Goal: Navigation & Orientation: Find specific page/section

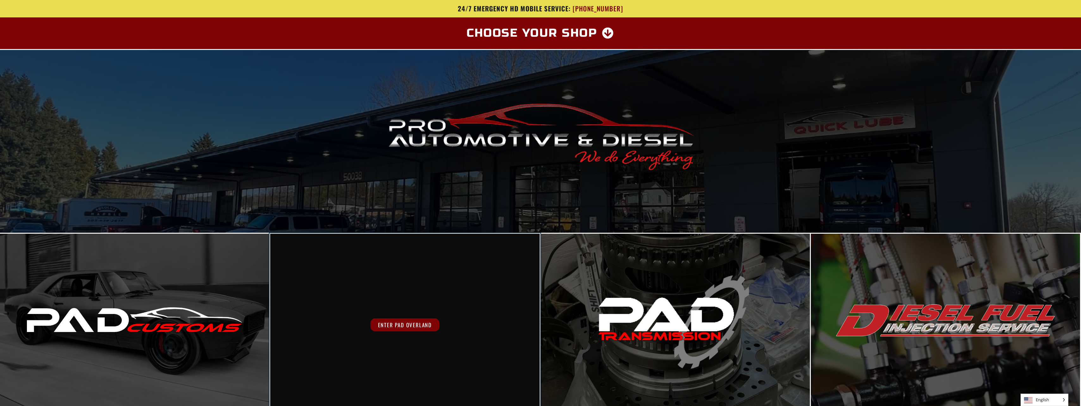
click at [369, 314] on div "Enter PAD Overland" at bounding box center [404, 325] width 269 height 183
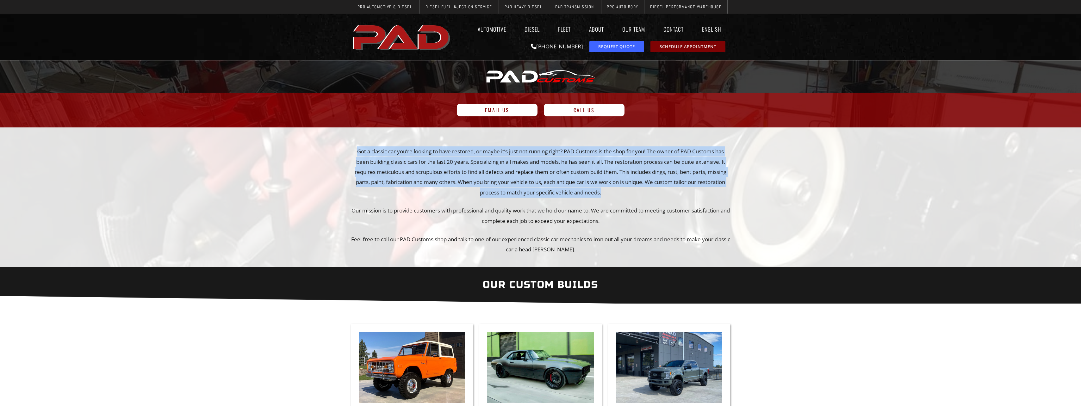
drag, startPoint x: 350, startPoint y: 147, endPoint x: 646, endPoint y: 190, distance: 299.5
click at [646, 190] on section "Got a classic car you’re looking to have restored, or maybe it’s just not runni…" at bounding box center [540, 201] width 1081 height 146
click at [646, 190] on p "Got a classic car you’re looking to have restored, or maybe it’s just not runni…" at bounding box center [541, 172] width 380 height 51
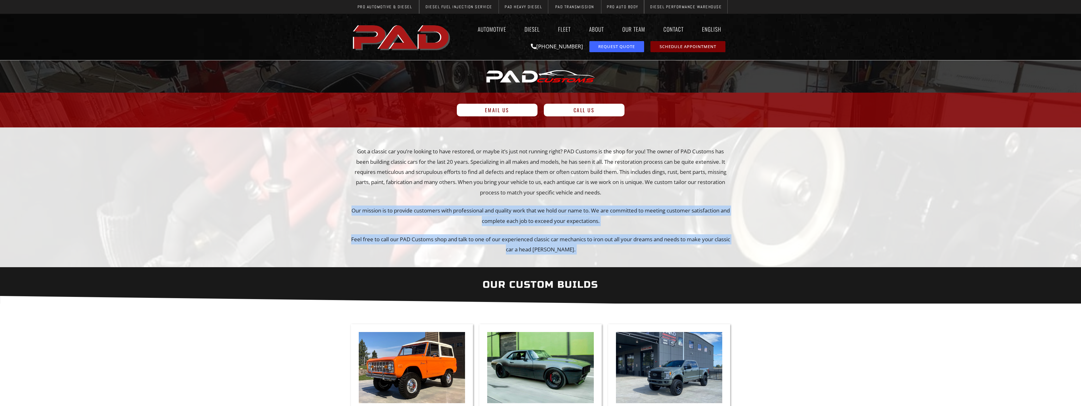
drag, startPoint x: 646, startPoint y: 190, endPoint x: 653, endPoint y: 250, distance: 61.1
click at [653, 250] on div "Got a classic car you’re looking to have restored, or maybe it’s just not runni…" at bounding box center [541, 201] width 380 height 108
click at [653, 250] on p "Feel free to call our PAD Customs shop and talk to one of our experienced class…" at bounding box center [541, 244] width 380 height 21
drag, startPoint x: 652, startPoint y: 228, endPoint x: 646, endPoint y: 191, distance: 36.8
click at [646, 191] on div "Got a classic car you’re looking to have restored, or maybe it’s just not runni…" at bounding box center [541, 201] width 380 height 108
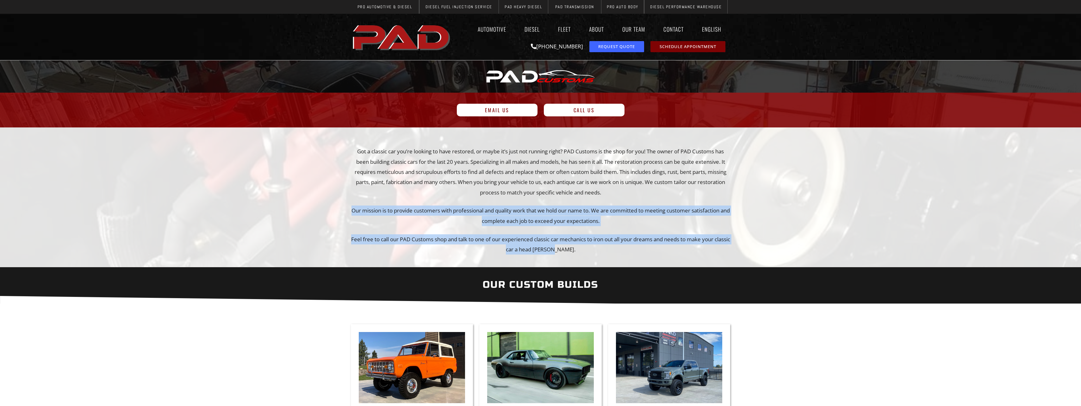
click at [646, 191] on p "Got a classic car you’re looking to have restored, or maybe it’s just not runni…" at bounding box center [541, 172] width 380 height 51
drag, startPoint x: 646, startPoint y: 191, endPoint x: 674, endPoint y: 256, distance: 70.6
click at [674, 256] on div "Got a classic car you’re looking to have restored, or maybe it’s just not runni…" at bounding box center [541, 204] width 380 height 115
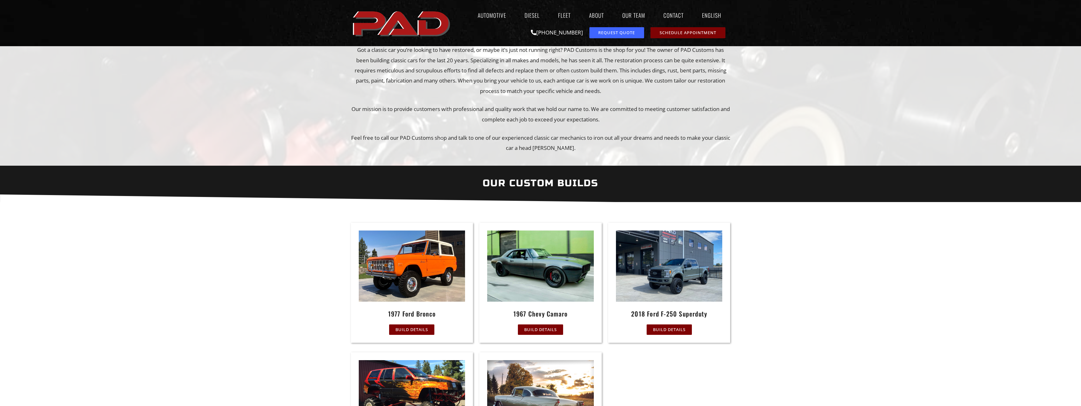
scroll to position [127, 0]
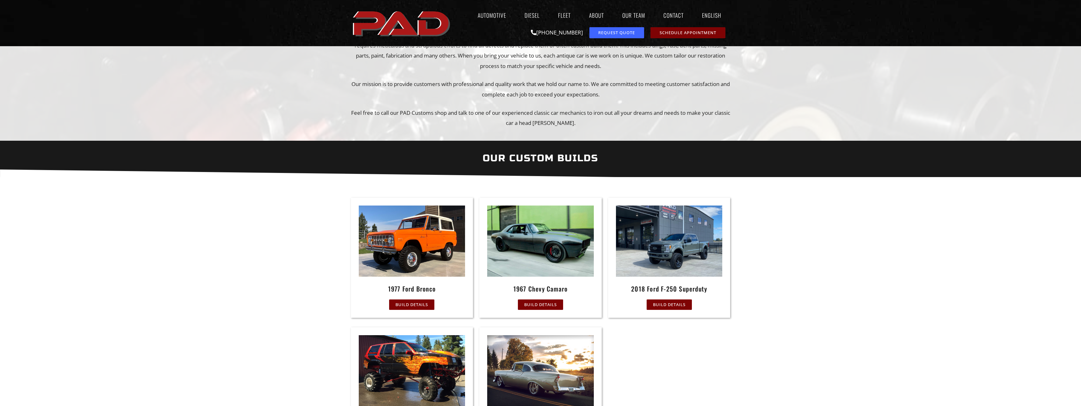
click at [700, 361] on div "1977 Ford Bronco Build Details 1967 Chevy Camaro Build Details 2018 Ford F-250 …" at bounding box center [541, 323] width 380 height 250
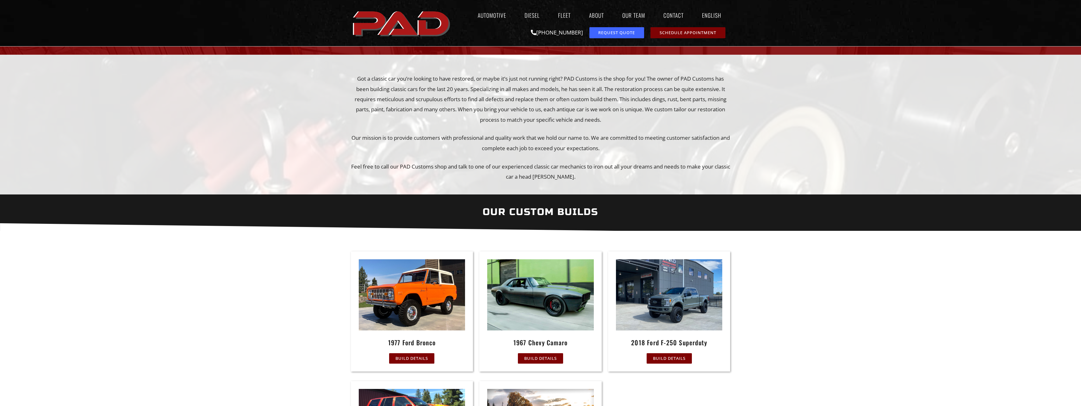
scroll to position [0, 0]
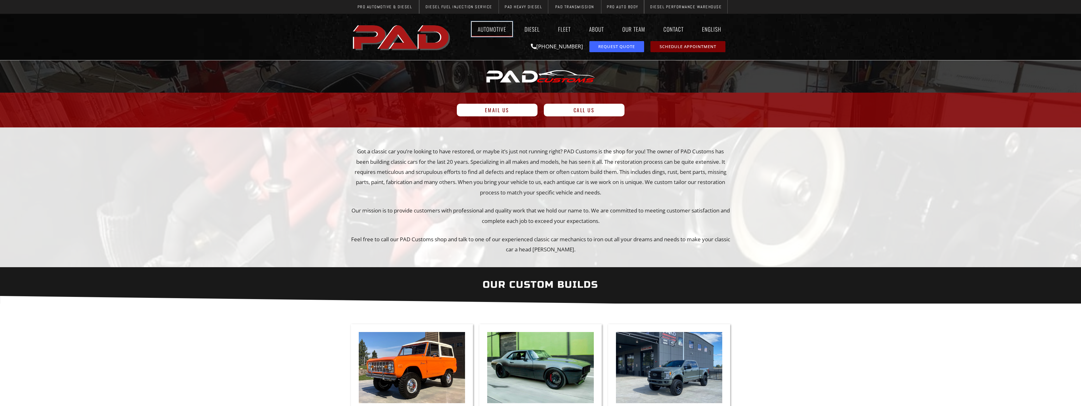
click at [492, 29] on link "Automotive" at bounding box center [492, 29] width 41 height 15
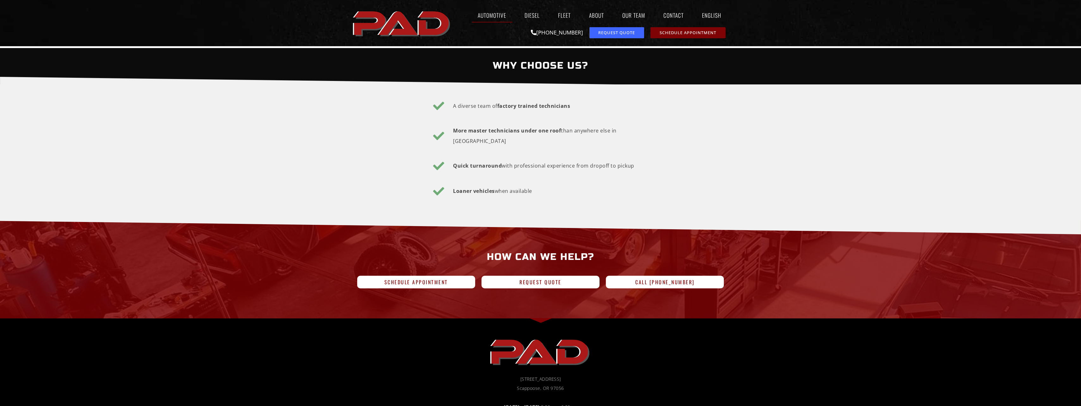
scroll to position [1013, 0]
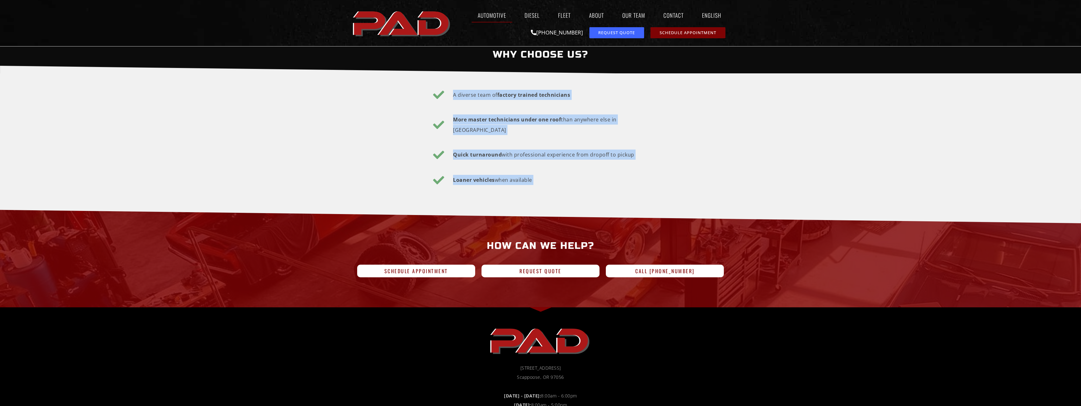
drag, startPoint x: 593, startPoint y: 205, endPoint x: 358, endPoint y: 95, distance: 259.5
click at [358, 95] on section "A diverse team of factory trained technicians More master technicians under one…" at bounding box center [540, 141] width 373 height 111
drag, startPoint x: 358, startPoint y: 95, endPoint x: 560, endPoint y: 185, distance: 221.7
click at [560, 185] on section "A diverse team of factory trained technicians More master technicians under one…" at bounding box center [540, 141] width 373 height 111
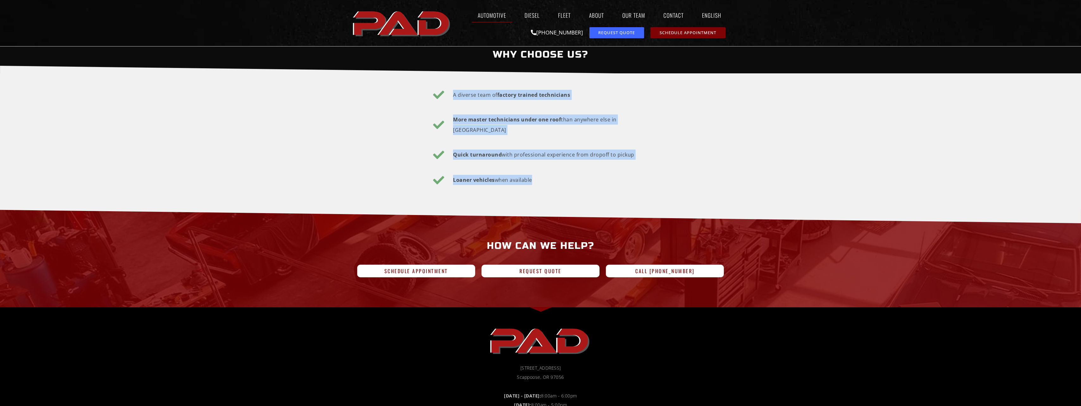
click at [560, 185] on li "Loaner vehicles when available" at bounding box center [540, 180] width 215 height 11
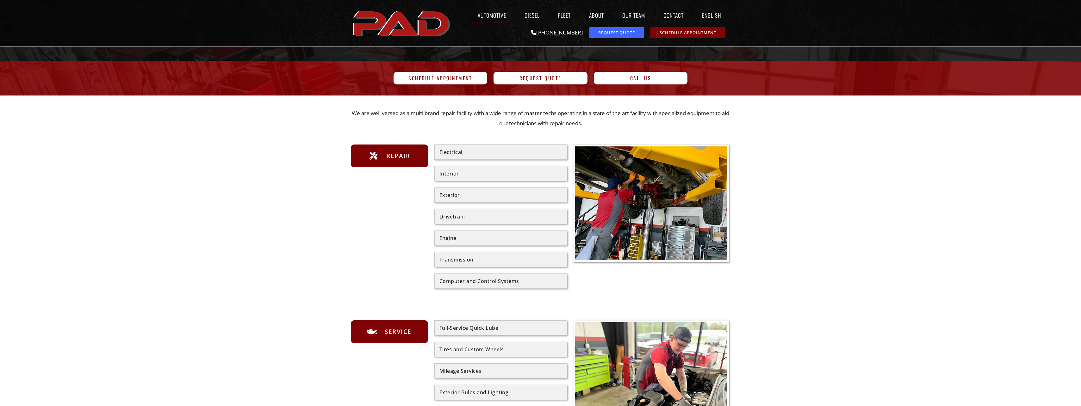
scroll to position [0, 0]
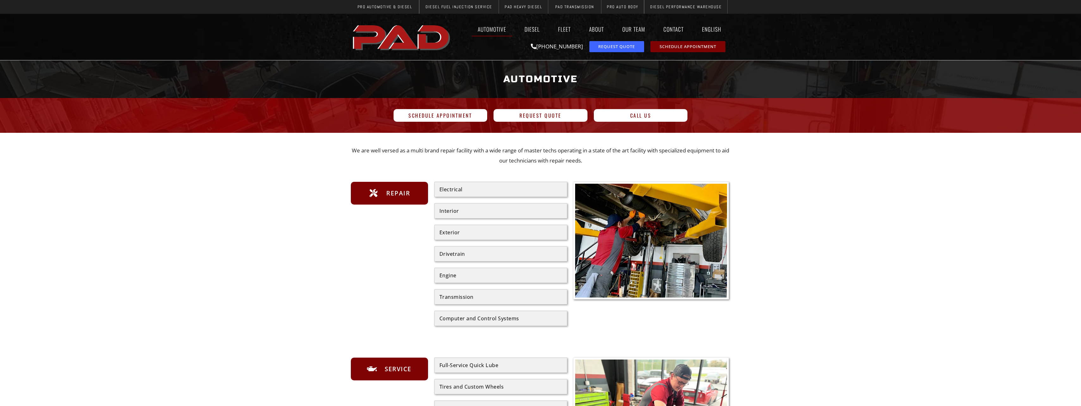
drag, startPoint x: 282, startPoint y: 186, endPoint x: 893, endPoint y: 333, distance: 628.3
drag, startPoint x: 884, startPoint y: 333, endPoint x: 883, endPoint y: 343, distance: 10.5
click at [535, 30] on link "Diesel" at bounding box center [532, 29] width 27 height 15
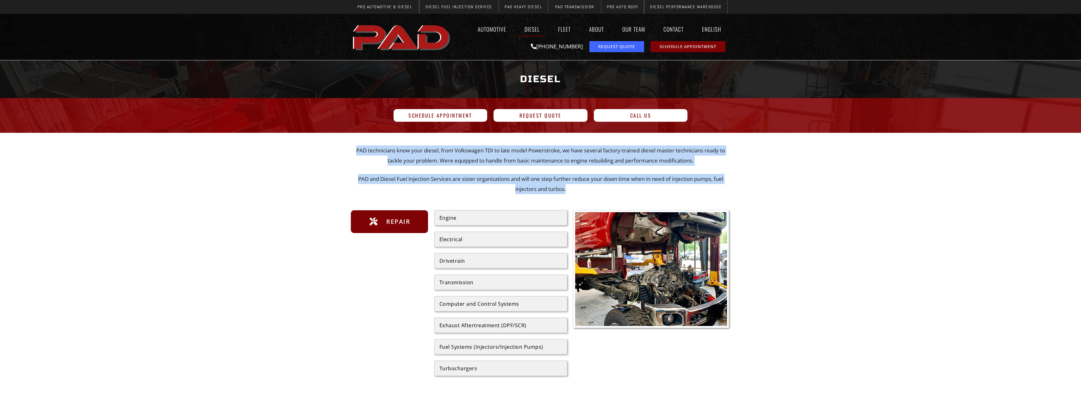
drag, startPoint x: 285, startPoint y: 142, endPoint x: 601, endPoint y: 193, distance: 320.2
click at [601, 193] on p "PAD and Diesel Fuel Injection Services are sister organizations and will one st…" at bounding box center [541, 184] width 380 height 21
drag, startPoint x: 601, startPoint y: 193, endPoint x: 235, endPoint y: 139, distance: 369.5
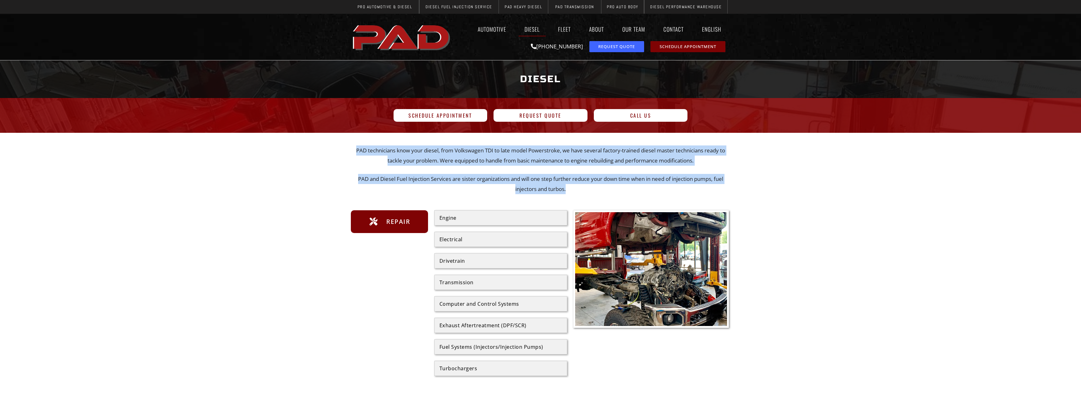
drag, startPoint x: 235, startPoint y: 139, endPoint x: 233, endPoint y: 144, distance: 5.1
drag, startPoint x: 233, startPoint y: 144, endPoint x: 584, endPoint y: 188, distance: 353.7
click at [585, 189] on p "PAD and Diesel Fuel Injection Services are sister organizations and will one st…" at bounding box center [541, 184] width 380 height 21
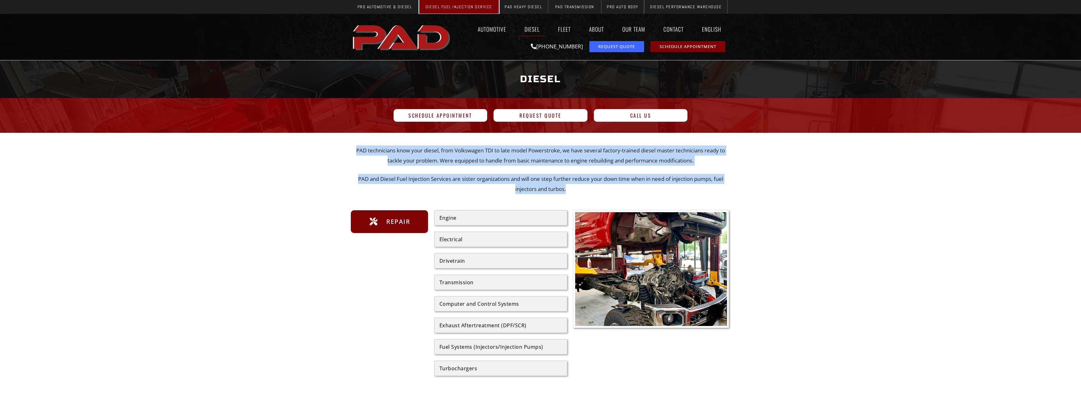
click at [448, 7] on span "Diesel Fuel Injection Service" at bounding box center [459, 7] width 67 height 4
